Goal: Communication & Community: Answer question/provide support

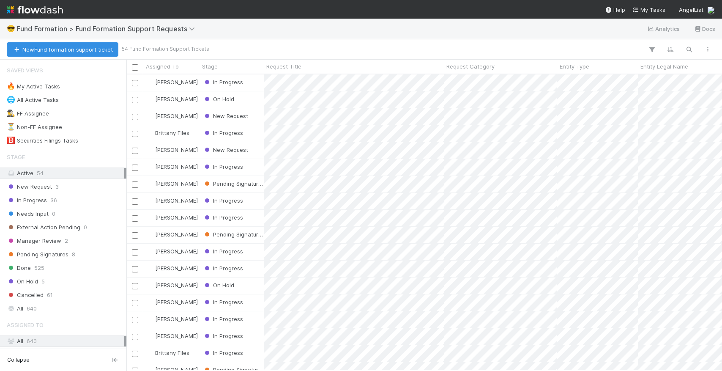
scroll to position [296, 595]
click at [82, 52] on button "New Fund formation support ticket" at bounding box center [63, 49] width 112 height 14
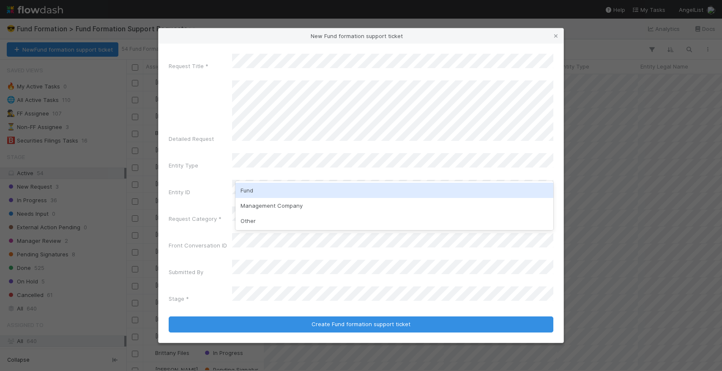
click at [272, 194] on div "Fund" at bounding box center [394, 190] width 318 height 15
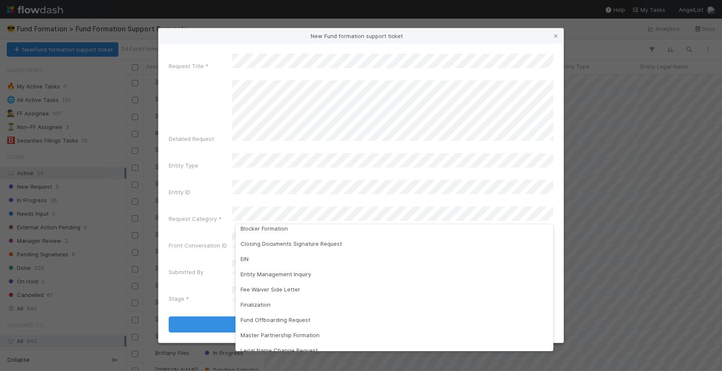
scroll to position [0, 0]
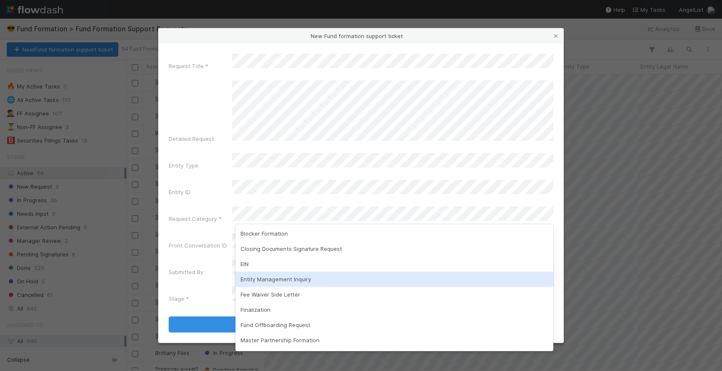
click at [271, 280] on div "Entity Management Inquiry" at bounding box center [394, 278] width 318 height 15
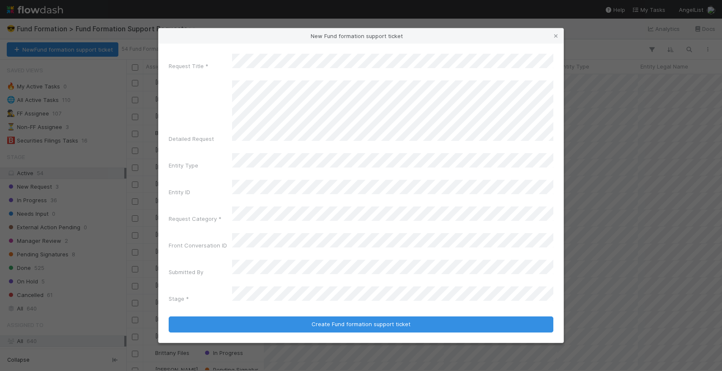
click at [216, 242] on div "Front Conversation ID" at bounding box center [200, 247] width 63 height 12
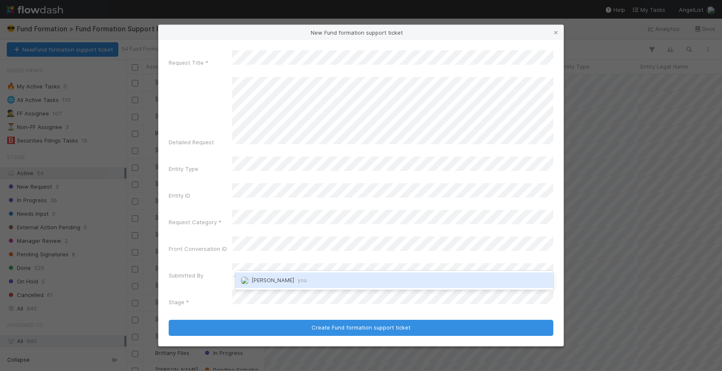
click at [297, 278] on span "you" at bounding box center [301, 279] width 9 height 7
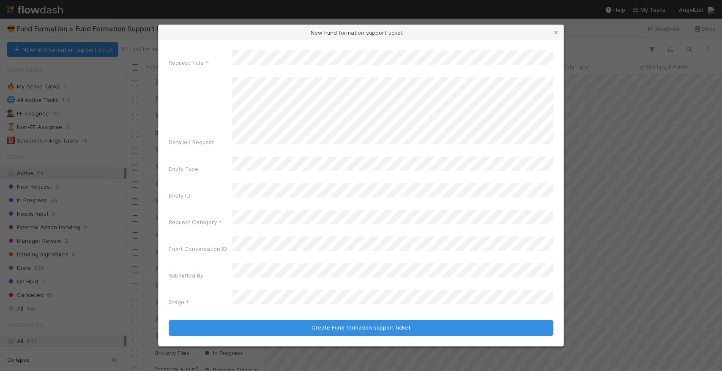
click at [206, 202] on div "Entity ID" at bounding box center [200, 197] width 63 height 12
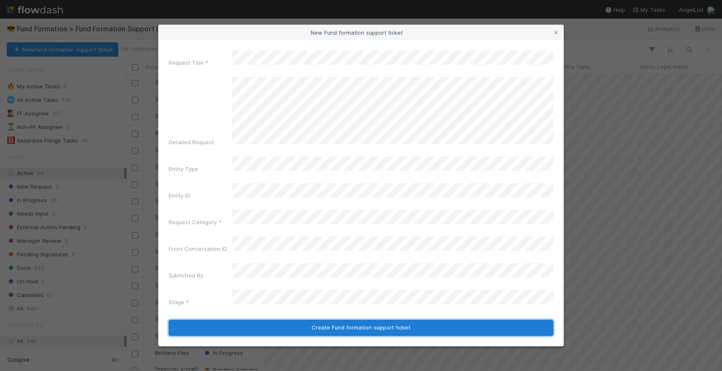
click at [222, 319] on button "Create Fund formation support ticket" at bounding box center [361, 327] width 384 height 16
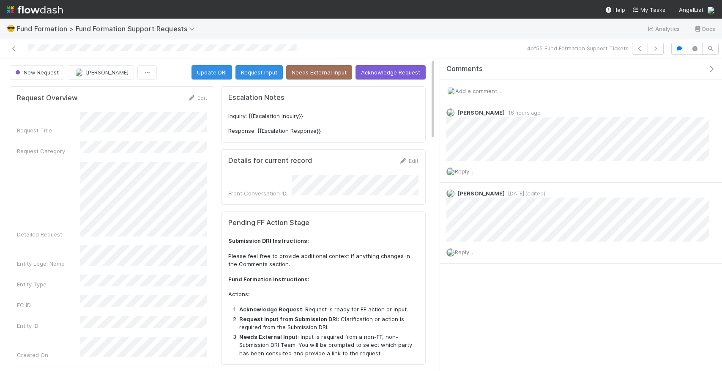
click at [492, 91] on span "Add a comment..." at bounding box center [478, 90] width 46 height 7
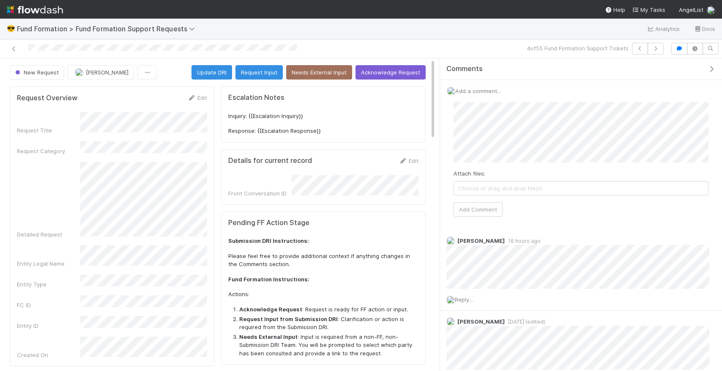
click at [492, 199] on div "Attach files: Choose or drag and drop file(s) Add Comment" at bounding box center [580, 159] width 255 height 115
click at [488, 209] on button "Add Comment" at bounding box center [477, 209] width 49 height 14
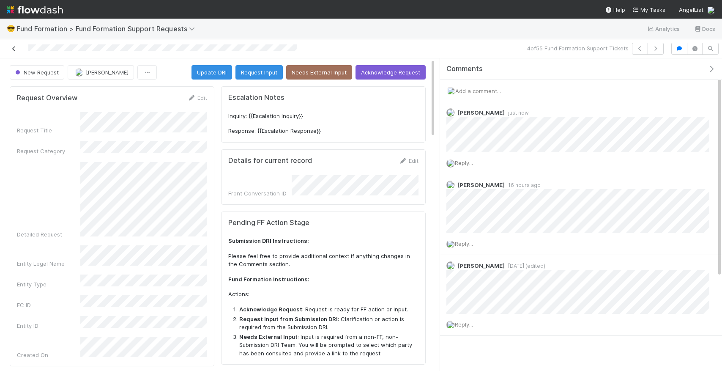
click at [13, 49] on icon at bounding box center [14, 48] width 8 height 5
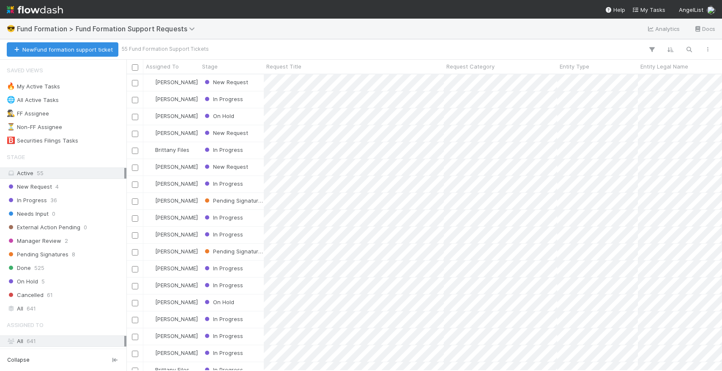
scroll to position [296, 595]
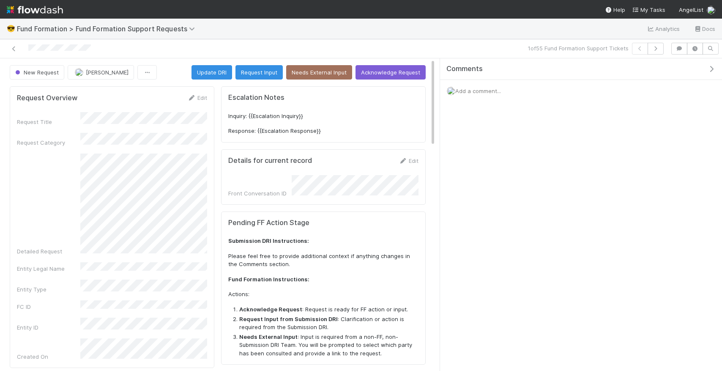
click at [487, 95] on div "Add a comment..." at bounding box center [581, 91] width 282 height 22
click at [485, 90] on span "Add a comment..." at bounding box center [478, 90] width 46 height 7
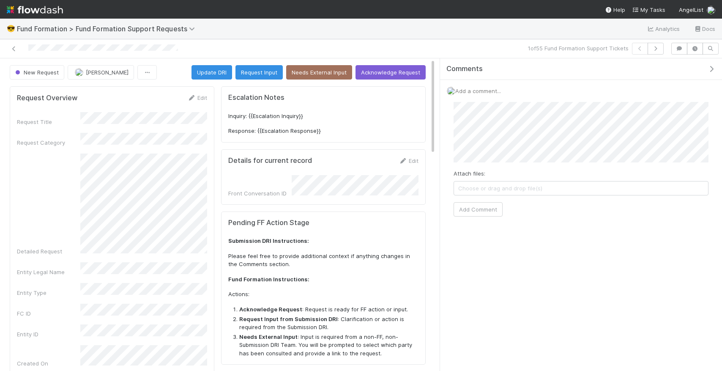
click at [476, 221] on div "Attach files: Choose or drag and drop file(s) Add Comment" at bounding box center [581, 159] width 268 height 128
click at [476, 212] on button "Add Comment" at bounding box center [477, 209] width 49 height 14
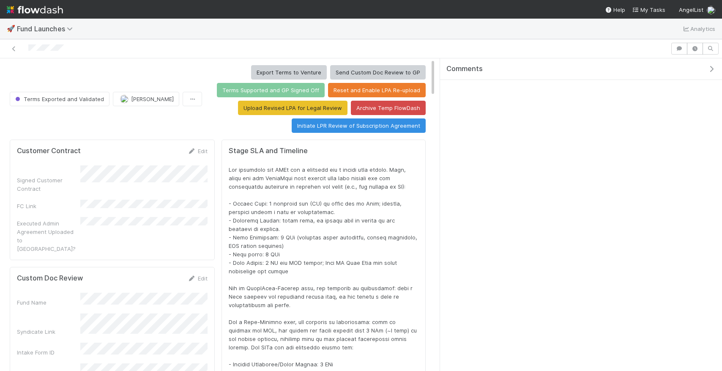
scroll to position [172, 401]
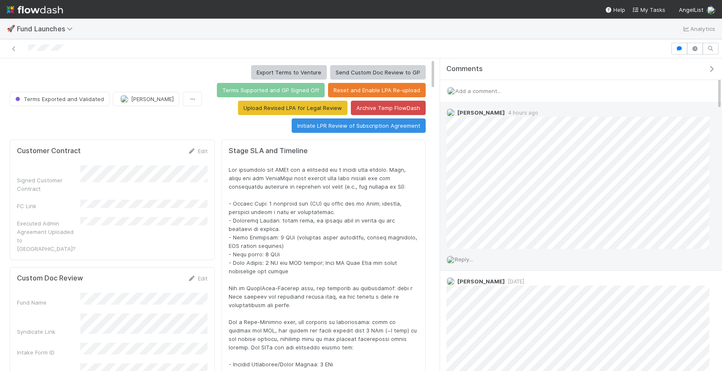
click at [462, 263] on div "Reply..." at bounding box center [577, 258] width 275 height 21
click at [462, 262] on span "Reply..." at bounding box center [464, 259] width 18 height 7
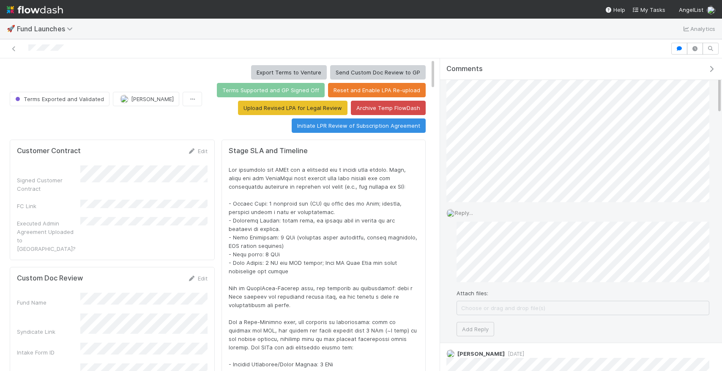
scroll to position [67, 0]
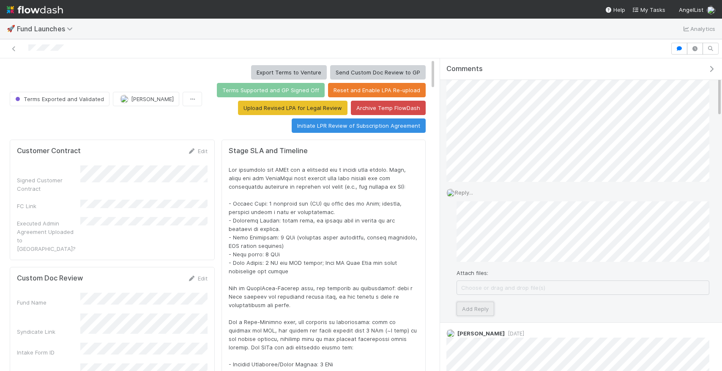
click at [474, 308] on button "Add Reply" at bounding box center [475, 308] width 38 height 14
